Goal: Task Accomplishment & Management: Manage account settings

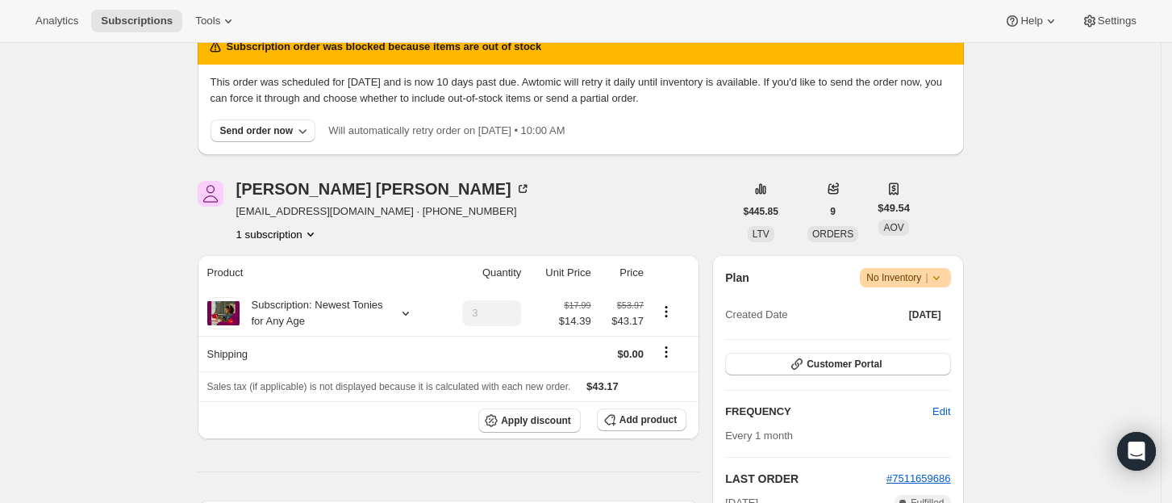
scroll to position [107, 0]
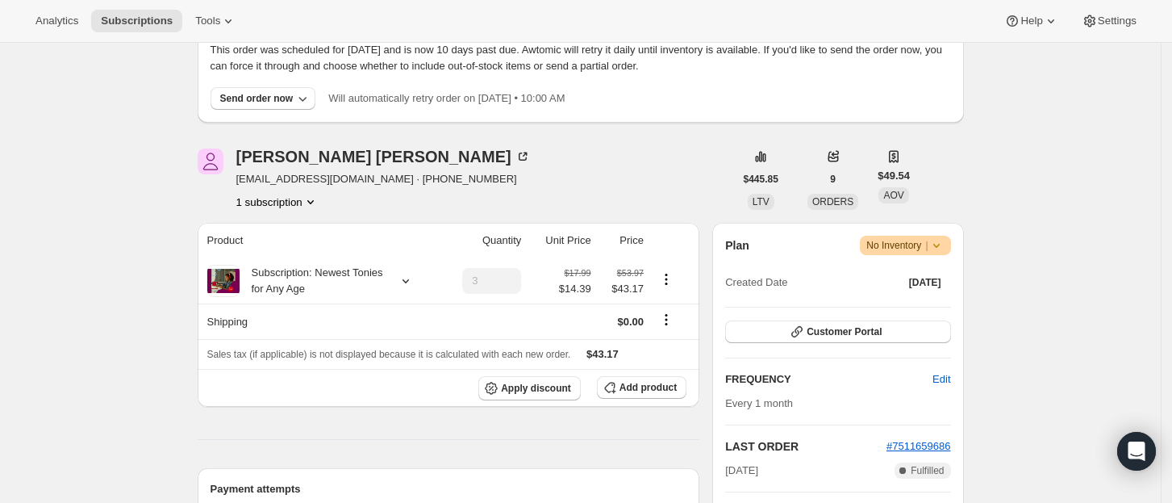
click at [937, 242] on icon at bounding box center [937, 245] width 16 height 16
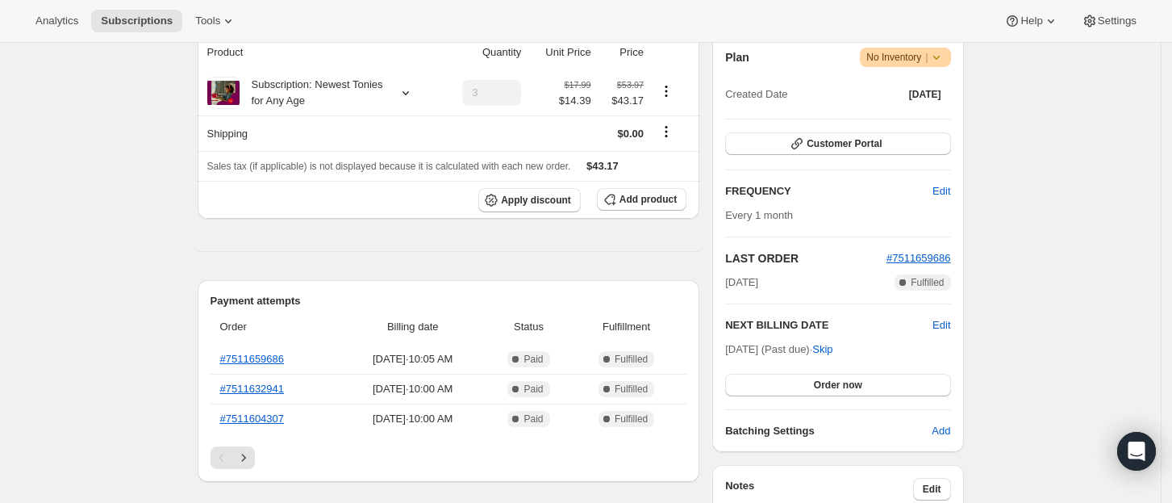
scroll to position [323, 0]
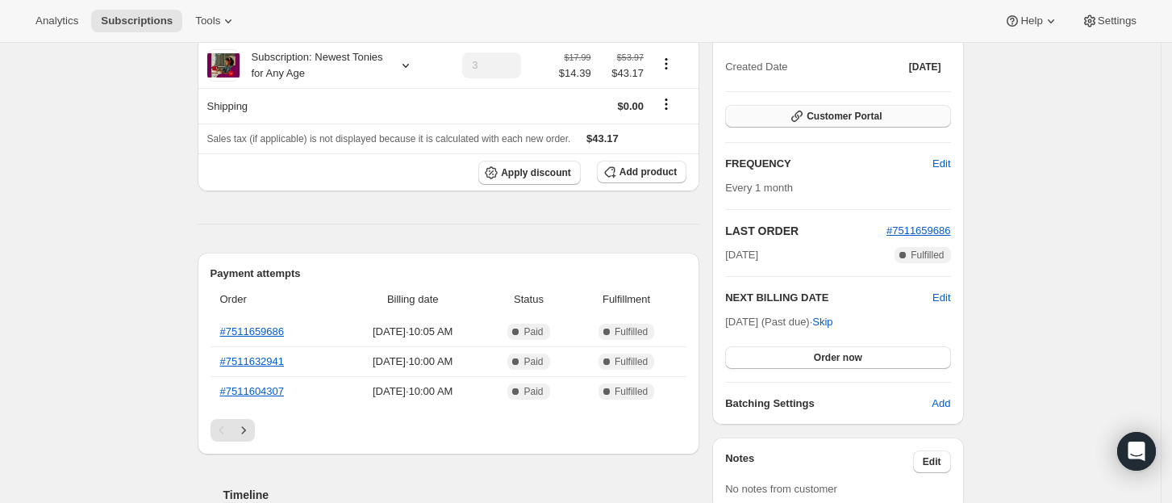
click at [866, 124] on button "Customer Portal" at bounding box center [837, 116] width 225 height 23
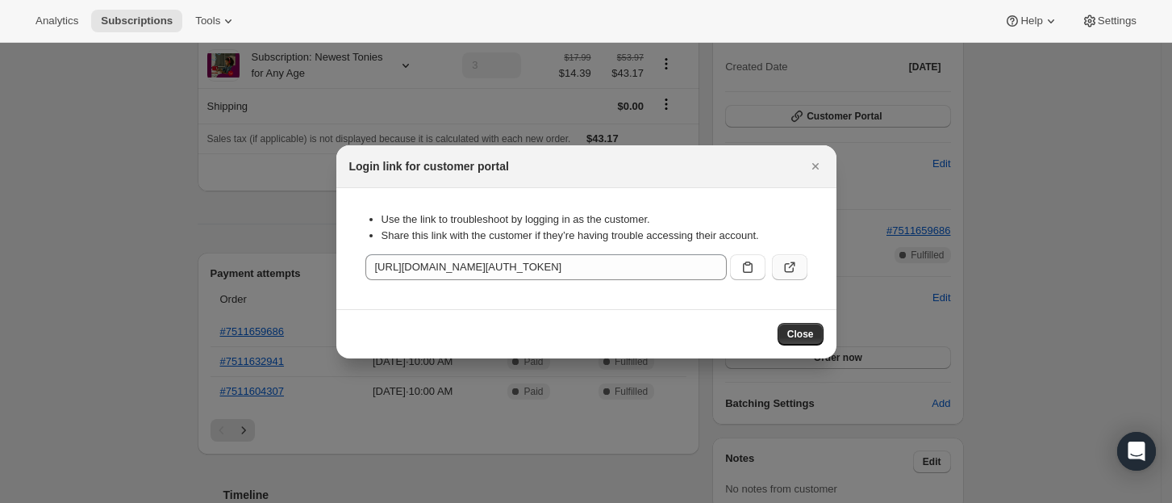
click at [791, 273] on icon ":rc2:" at bounding box center [790, 267] width 16 height 16
